Goal: Task Accomplishment & Management: Complete application form

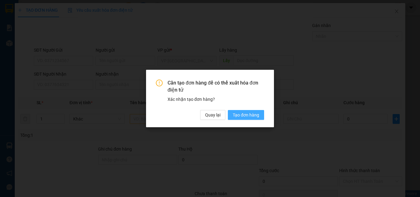
click at [251, 114] on span "Tạo đơn hàng" at bounding box center [246, 115] width 26 height 7
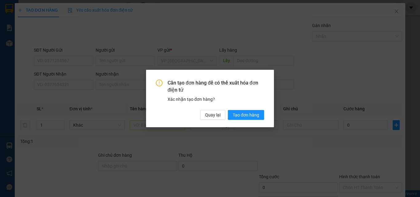
drag, startPoint x: 408, startPoint y: 15, endPoint x: 404, endPoint y: 16, distance: 3.6
click at [404, 16] on div "Cần tạo đơn hàng để có thể xuất hóa đơn điện tử Xác nhận tạo đơn hàng? Quay lại…" at bounding box center [210, 98] width 420 height 197
click at [212, 114] on span "Quay lại" at bounding box center [212, 115] width 15 height 7
click at [214, 117] on span "Quay lại" at bounding box center [212, 115] width 15 height 7
click at [212, 116] on span "Quay lại" at bounding box center [212, 115] width 15 height 7
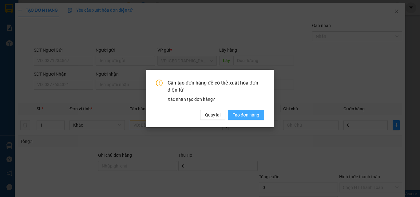
click at [243, 114] on span "Tạo đơn hàng" at bounding box center [246, 115] width 26 height 7
click at [255, 117] on span "Tạo đơn hàng" at bounding box center [246, 115] width 26 height 7
click at [343, 64] on div "Cần tạo đơn hàng để có thể xuất hóa đơn điện tử Xác nhận tạo đơn hàng? Quay lại…" at bounding box center [210, 98] width 420 height 197
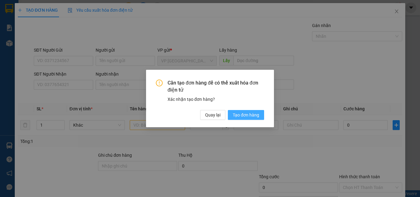
click at [249, 116] on span "Tạo đơn hàng" at bounding box center [246, 115] width 26 height 7
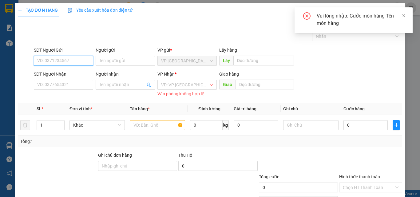
click at [51, 60] on input "SĐT Người Gửi" at bounding box center [63, 61] width 59 height 10
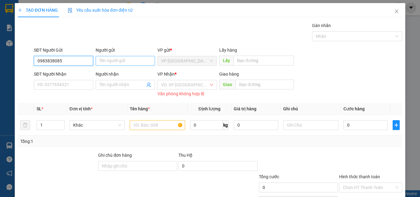
type input "0983838085"
click at [112, 58] on input "Người gửi" at bounding box center [125, 61] width 59 height 10
type input "m"
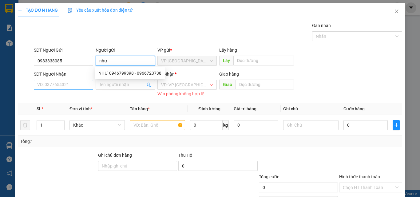
type input "như"
click at [54, 81] on input "SĐT Người Nhận" at bounding box center [63, 85] width 59 height 10
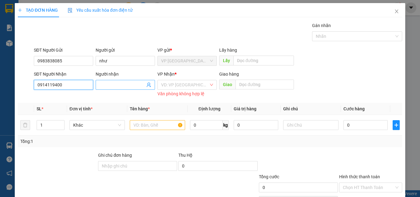
type input "0914119400"
click at [128, 84] on input "Người nhận" at bounding box center [122, 84] width 46 height 7
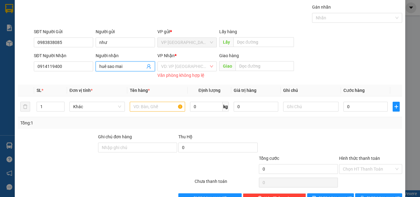
scroll to position [37, 0]
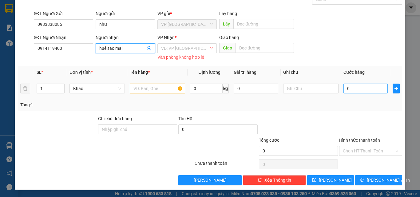
type input "huê sao mai"
click at [357, 89] on input "0" at bounding box center [365, 89] width 44 height 10
type input "1"
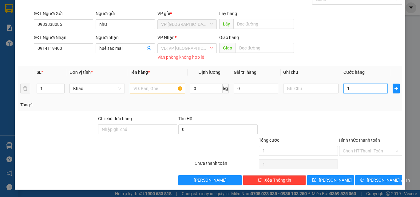
type input "15"
type input "150"
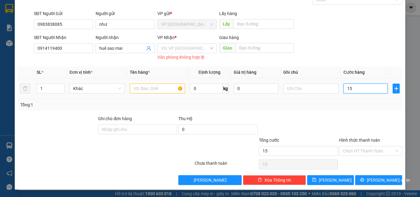
type input "150"
type input "1.500"
type input "15.000"
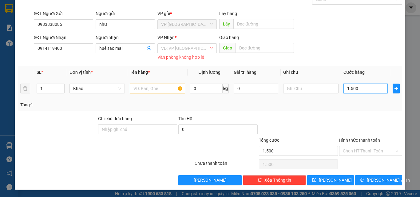
type input "15.000"
type input "150.000"
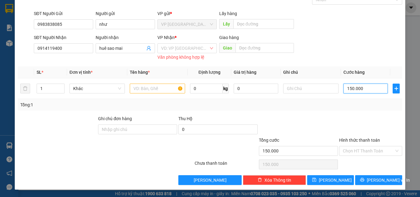
type input "150.000"
click at [182, 54] on div "Văn phòng không hợp lệ" at bounding box center [186, 57] width 59 height 7
click at [174, 44] on input "search" at bounding box center [185, 48] width 48 height 9
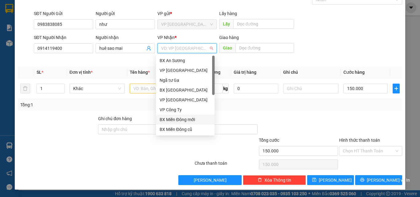
scroll to position [20, 0]
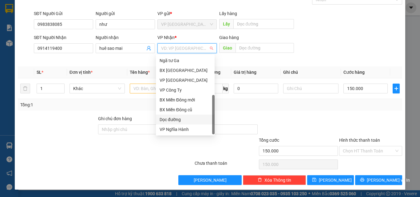
drag, startPoint x: 181, startPoint y: 119, endPoint x: 287, endPoint y: 74, distance: 115.3
click at [184, 118] on div "Dọc đường" at bounding box center [185, 119] width 51 height 7
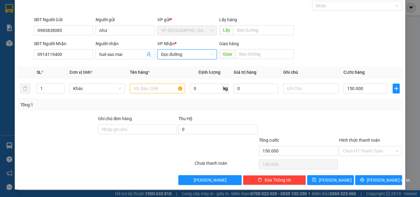
scroll to position [30, 0]
click at [260, 54] on input "text" at bounding box center [264, 54] width 58 height 10
type input "s"
type input "q"
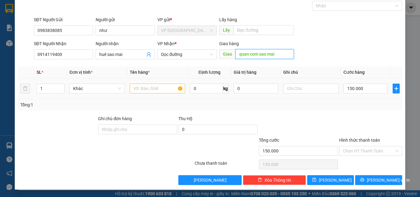
type input "quan com sao mai"
click at [145, 86] on input "text" at bounding box center [157, 89] width 55 height 10
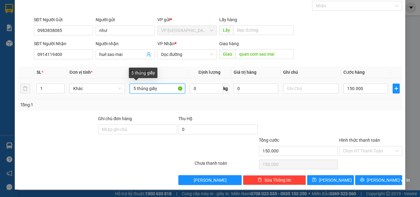
click at [143, 91] on input "5 thủng giấy" at bounding box center [157, 89] width 55 height 10
type input "5 thùng giấy"
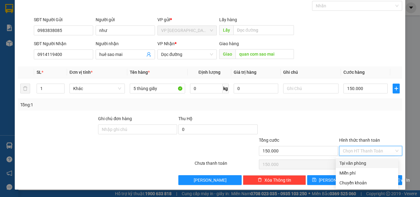
click at [361, 152] on input "Hình thức thanh toán" at bounding box center [368, 150] width 51 height 9
click at [169, 157] on div at bounding box center [162, 148] width 64 height 22
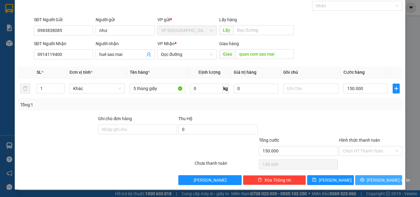
click at [373, 180] on span "[PERSON_NAME] và In" at bounding box center [388, 180] width 43 height 7
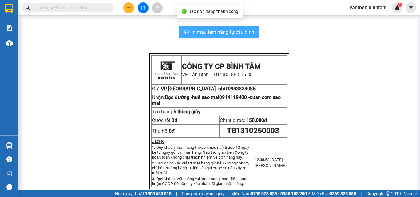
click at [197, 32] on span "In mẫu tem hàng tự cấu hình" at bounding box center [223, 32] width 63 height 8
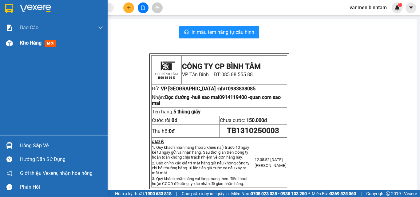
click at [26, 41] on span "Kho hàng" at bounding box center [31, 43] width 22 height 6
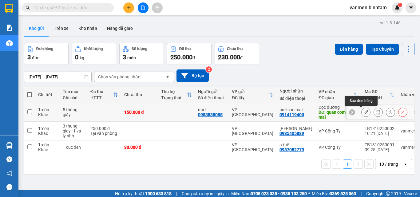
click at [364, 113] on icon at bounding box center [366, 112] width 4 height 4
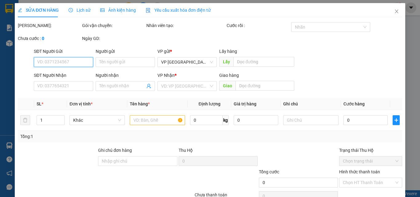
type input "0983838085"
type input "như"
type input "0914119400"
type input "huê sao mai"
type input "quan com sao mai"
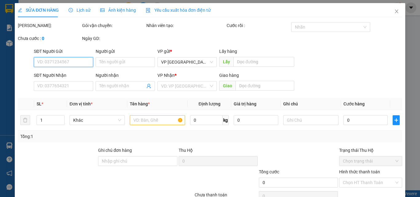
type input "150.000"
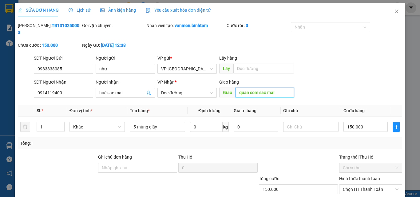
click at [275, 88] on input "quan com sao mai" at bounding box center [264, 93] width 58 height 10
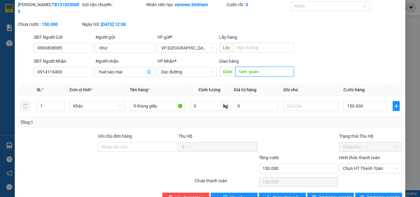
scroll to position [32, 0]
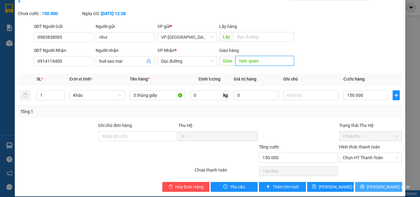
type input "tam quan"
click at [372, 184] on span "[PERSON_NAME] và In" at bounding box center [388, 187] width 43 height 7
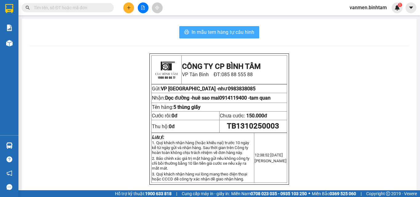
click at [245, 32] on span "In mẫu tem hàng tự cấu hình" at bounding box center [223, 32] width 63 height 8
